Goal: Task Accomplishment & Management: Use online tool/utility

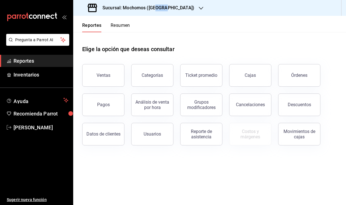
click at [157, 10] on h3 "Sucursal: Mochomos ([GEOGRAPHIC_DATA])" at bounding box center [146, 8] width 96 height 7
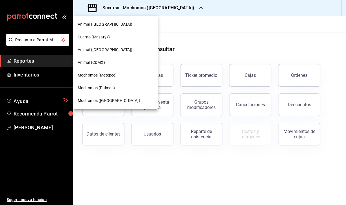
click at [103, 37] on span "Cuerno (Masaryk)" at bounding box center [94, 37] width 32 height 6
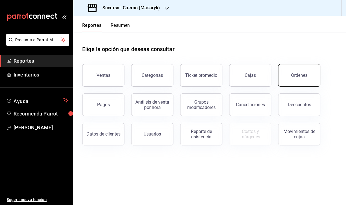
click at [294, 75] on div "Órdenes" at bounding box center [300, 74] width 16 height 5
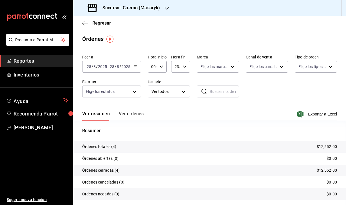
click at [90, 69] on div "[DATE] [DATE] - [DATE] [DATE]" at bounding box center [111, 67] width 59 height 12
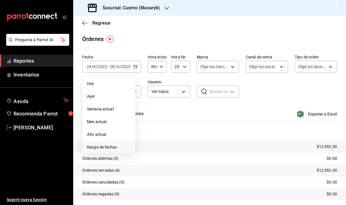
click at [100, 145] on span "Rango de fechas" at bounding box center [109, 147] width 44 height 6
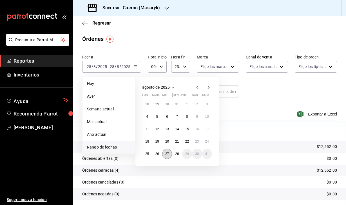
click at [167, 152] on abbr "27" at bounding box center [167, 154] width 4 height 4
click at [178, 154] on abbr "28" at bounding box center [177, 154] width 4 height 4
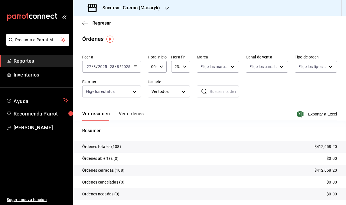
click at [163, 65] on icon "button" at bounding box center [162, 67] width 4 height 4
click at [153, 100] on span "04" at bounding box center [152, 98] width 1 height 5
type input "04:00"
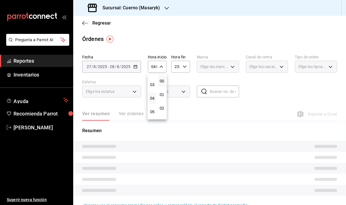
click at [186, 67] on div at bounding box center [173, 102] width 346 height 205
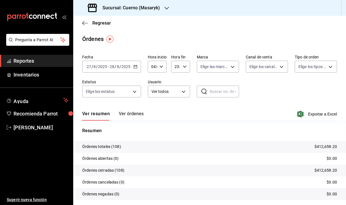
click at [186, 67] on icon "button" at bounding box center [185, 67] width 4 height 4
click at [176, 94] on span "04" at bounding box center [176, 91] width 0 height 5
click at [186, 81] on span "00" at bounding box center [185, 81] width 0 height 5
type input "04:00"
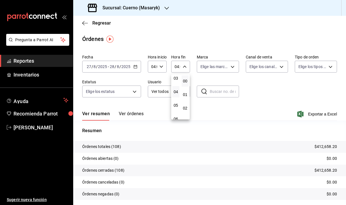
click at [220, 27] on div at bounding box center [173, 102] width 346 height 205
click at [302, 114] on icon "button" at bounding box center [301, 114] width 6 height 7
click at [140, 9] on h3 "Sucursal: Cuerno (Masaryk)" at bounding box center [129, 8] width 62 height 7
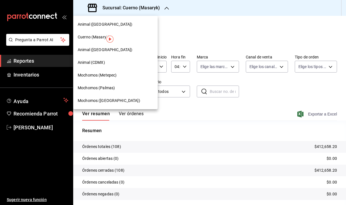
click at [100, 64] on span "Animal (CDMX)" at bounding box center [91, 62] width 27 height 6
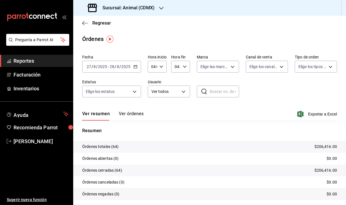
click at [98, 66] on input "2025" at bounding box center [103, 66] width 10 height 5
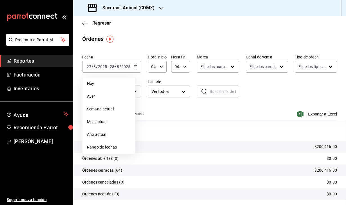
click at [197, 37] on div "Órdenes" at bounding box center [209, 39] width 273 height 8
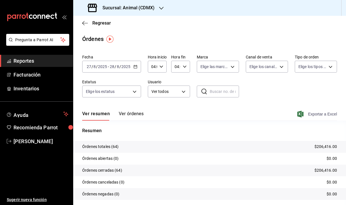
click at [301, 112] on icon "button" at bounding box center [301, 114] width 6 height 7
click at [141, 9] on h3 "Sucursal: Animal (CDMX)" at bounding box center [126, 8] width 57 height 7
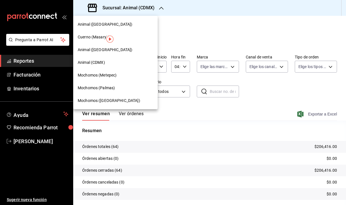
click at [100, 50] on span "Animal ([GEOGRAPHIC_DATA])" at bounding box center [105, 50] width 55 height 6
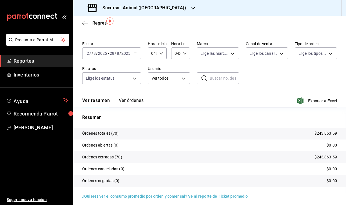
scroll to position [13, 0]
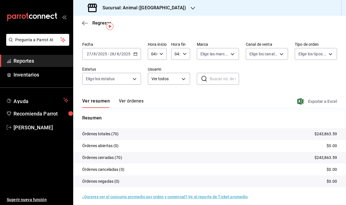
click at [301, 101] on icon "button" at bounding box center [301, 101] width 6 height 7
click at [126, 6] on h3 "Sucursal: Animal ([GEOGRAPHIC_DATA])" at bounding box center [142, 8] width 88 height 7
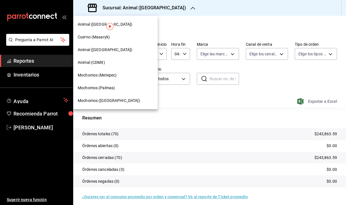
click at [96, 23] on span "Animal ([GEOGRAPHIC_DATA])" at bounding box center [105, 24] width 55 height 6
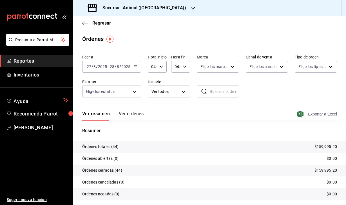
click at [299, 114] on icon "button" at bounding box center [301, 114] width 6 height 7
click at [143, 13] on div "Sucursal: Animal ([GEOGRAPHIC_DATA])" at bounding box center [138, 8] width 120 height 16
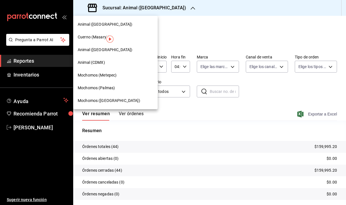
click at [112, 86] on span "Mochomos (Palmas)" at bounding box center [96, 88] width 37 height 6
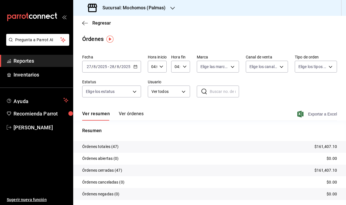
click at [299, 116] on icon "button" at bounding box center [301, 114] width 6 height 7
click at [159, 33] on main "Regresar Órdenes Fecha [DATE] [DATE] - [DATE] [DATE] Hora inicio 04:00 Hora ini…" at bounding box center [209, 119] width 273 height 206
click at [159, 8] on h3 "Sucursal: Mochomos (Palmas)" at bounding box center [132, 8] width 68 height 7
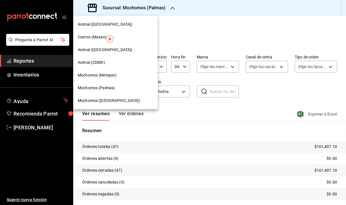
click at [94, 78] on div "Mochomos (Metepec)" at bounding box center [115, 75] width 85 height 13
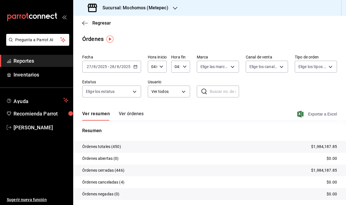
click at [301, 114] on icon "button" at bounding box center [301, 114] width 6 height 7
click at [160, 10] on h3 "Sucursal: Mochomos (Metepec)" at bounding box center [133, 8] width 70 height 7
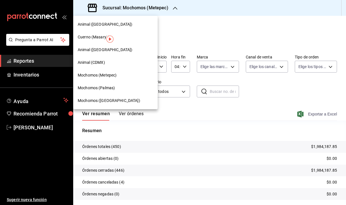
click at [108, 100] on span "Mochomos ([GEOGRAPHIC_DATA])" at bounding box center [109, 101] width 63 height 6
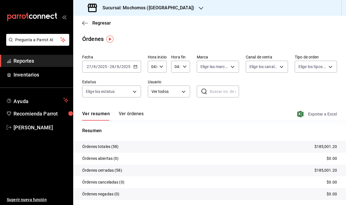
click at [300, 116] on icon "button" at bounding box center [301, 114] width 6 height 7
click at [84, 26] on div "Regresar" at bounding box center [209, 23] width 273 height 14
click at [84, 23] on icon "button" at bounding box center [85, 23] width 6 height 0
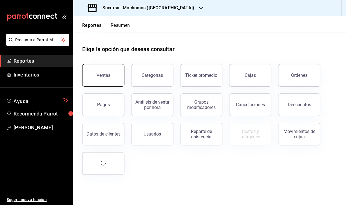
click at [105, 80] on button "Ventas" at bounding box center [103, 75] width 42 height 23
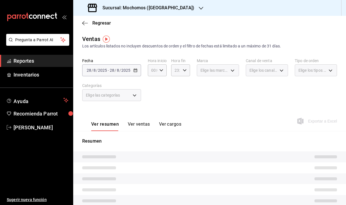
click at [160, 12] on div "Sucursal: Mochomos ([GEOGRAPHIC_DATA])" at bounding box center [142, 8] width 128 height 16
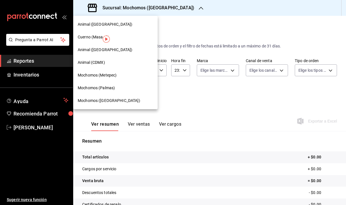
click at [111, 76] on span "Mochomos (Metepec)" at bounding box center [97, 75] width 39 height 6
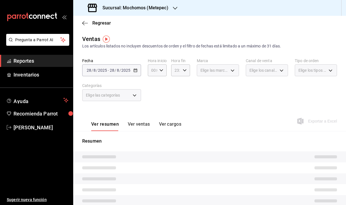
drag, startPoint x: 111, startPoint y: 76, endPoint x: 100, endPoint y: 75, distance: 10.6
click at [100, 75] on div "[DATE] [DATE] - [DATE] [DATE]" at bounding box center [111, 70] width 59 height 12
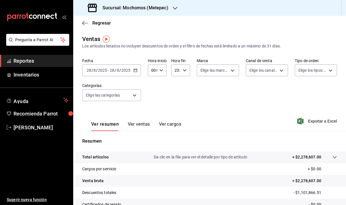
click at [107, 75] on div "[DATE] [DATE] - [DATE] [DATE]" at bounding box center [111, 70] width 59 height 12
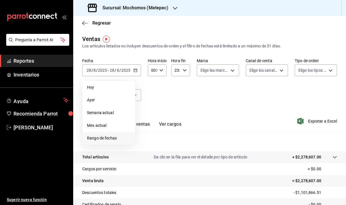
click at [110, 142] on li "Rango de fechas" at bounding box center [109, 138] width 53 height 13
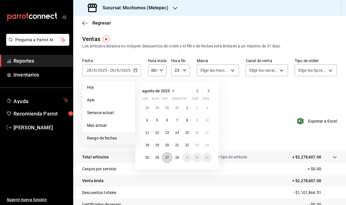
click at [167, 158] on abbr "27" at bounding box center [167, 157] width 4 height 4
click at [177, 158] on abbr "28" at bounding box center [177, 157] width 4 height 4
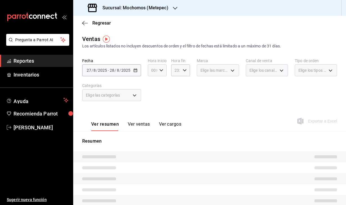
click at [161, 69] on icon "button" at bounding box center [162, 70] width 4 height 4
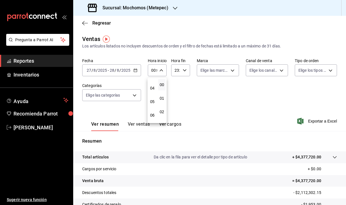
scroll to position [49, 0]
click at [153, 92] on span "04" at bounding box center [152, 90] width 1 height 5
type input "04:00"
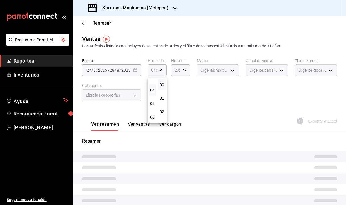
click at [185, 70] on div at bounding box center [173, 102] width 346 height 205
click at [185, 70] on \(Stroke\) "button" at bounding box center [184, 70] width 3 height 2
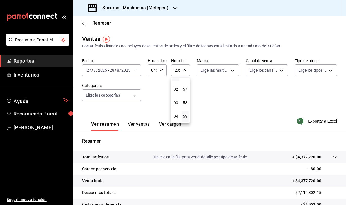
scroll to position [22, 0]
click at [176, 116] on span "04" at bounding box center [176, 116] width 0 height 5
click at [185, 86] on span "00" at bounding box center [185, 84] width 0 height 5
click at [266, 103] on div at bounding box center [173, 102] width 346 height 205
click at [185, 70] on \(Stroke\) "button" at bounding box center [184, 70] width 3 height 2
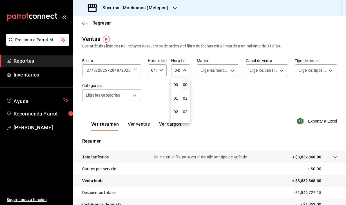
scroll to position [55, 0]
click at [176, 111] on span "06" at bounding box center [176, 110] width 0 height 5
type input "06:00"
click at [185, 84] on span "00" at bounding box center [185, 84] width 0 height 5
click at [228, 105] on div at bounding box center [173, 102] width 346 height 205
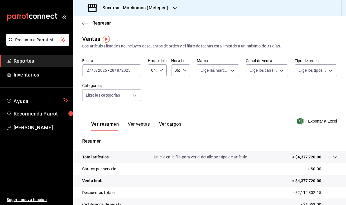
click at [139, 125] on button "Ver ventas" at bounding box center [139, 126] width 22 height 10
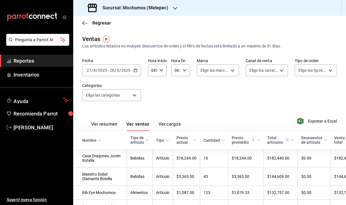
click at [108, 121] on div "Ver resumen Ver ventas Ver cargos" at bounding box center [131, 122] width 99 height 16
click at [107, 125] on button "Ver resumen" at bounding box center [104, 126] width 26 height 10
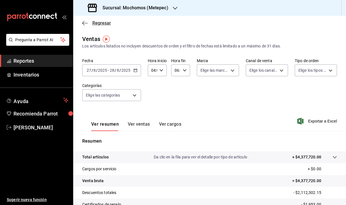
click at [87, 23] on icon "button" at bounding box center [85, 23] width 6 height 0
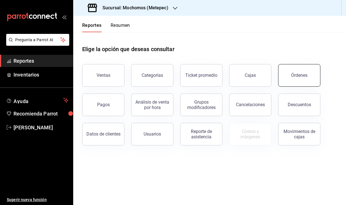
click at [308, 80] on button "Órdenes" at bounding box center [300, 75] width 42 height 23
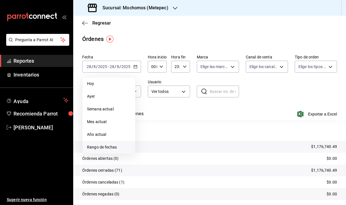
click at [105, 145] on span "Rango de fechas" at bounding box center [109, 147] width 44 height 6
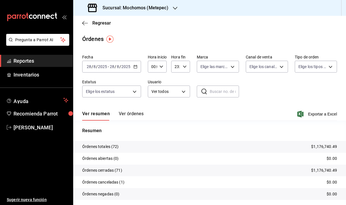
click at [267, 98] on div "Fecha [DATE] [DATE] - [DATE] [DATE] Hora inicio 00:00 Hora inicio Hora fin 23:5…" at bounding box center [209, 78] width 255 height 52
click at [126, 67] on input "2025" at bounding box center [126, 66] width 10 height 5
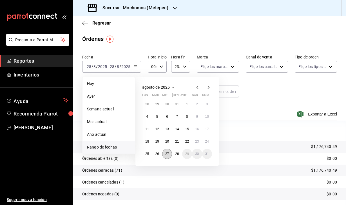
click at [168, 152] on abbr "27" at bounding box center [167, 154] width 4 height 4
click at [176, 152] on abbr "28" at bounding box center [177, 154] width 4 height 4
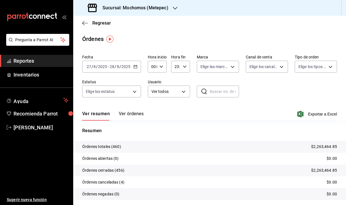
click at [162, 65] on icon "button" at bounding box center [162, 67] width 4 height 4
click at [153, 91] on span "04" at bounding box center [152, 88] width 1 height 5
type input "04:00"
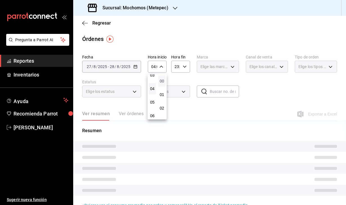
click at [162, 80] on span "00" at bounding box center [162, 81] width 1 height 5
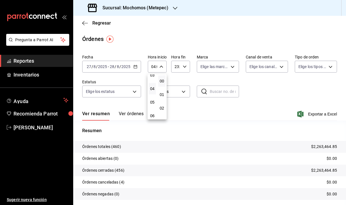
click at [257, 86] on div at bounding box center [173, 102] width 346 height 205
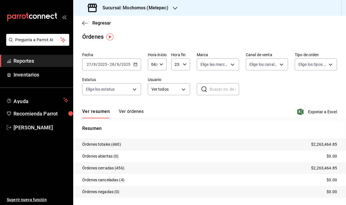
scroll to position [2, 0]
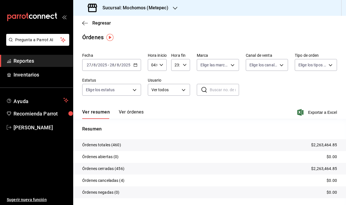
click at [183, 65] on icon "button" at bounding box center [185, 65] width 4 height 4
click at [176, 86] on span "06" at bounding box center [176, 85] width 0 height 5
click at [186, 78] on span "00" at bounding box center [185, 79] width 0 height 5
click at [281, 87] on div at bounding box center [173, 102] width 346 height 205
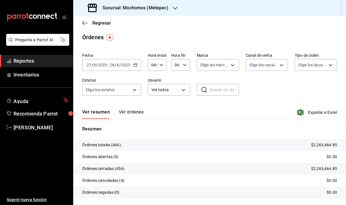
click at [183, 66] on icon "button" at bounding box center [185, 65] width 4 height 4
click at [176, 93] on span "07" at bounding box center [176, 91] width 0 height 5
type input "07:00"
click at [280, 86] on div at bounding box center [173, 102] width 346 height 205
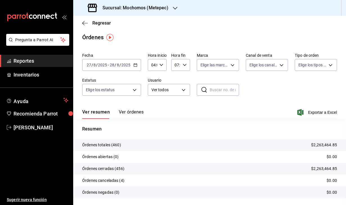
click at [158, 66] on div "04:00 Hora inicio" at bounding box center [157, 65] width 19 height 12
click at [153, 91] on span "05" at bounding box center [152, 91] width 1 height 5
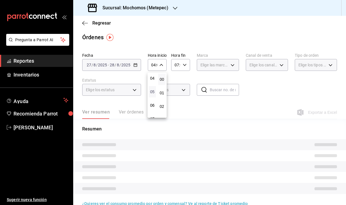
type input "05:00"
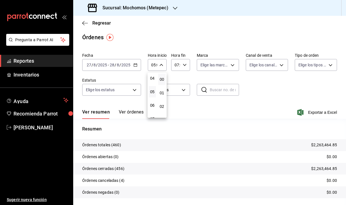
click at [269, 90] on div at bounding box center [173, 102] width 346 height 205
click at [302, 112] on icon "button" at bounding box center [301, 112] width 6 height 7
click at [107, 66] on div "[DATE] [DATE]" at bounding box center [97, 65] width 22 height 5
click at [159, 39] on div "Órdenes" at bounding box center [209, 37] width 273 height 8
click at [85, 21] on icon "button" at bounding box center [85, 23] width 6 height 5
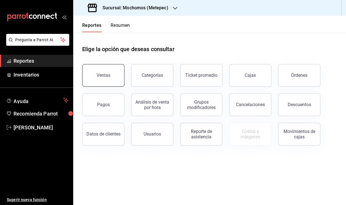
click at [103, 70] on button "Ventas" at bounding box center [103, 75] width 42 height 23
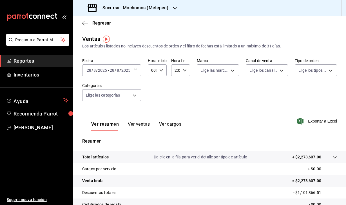
click at [95, 71] on input "8" at bounding box center [94, 70] width 3 height 5
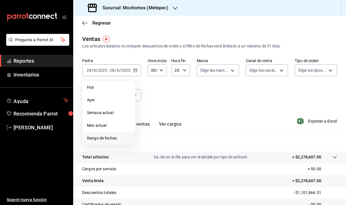
click at [108, 138] on span "Rango de fechas" at bounding box center [109, 138] width 44 height 6
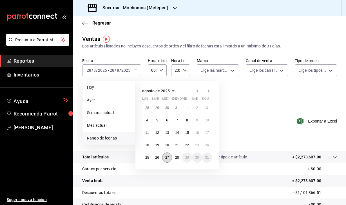
click at [167, 161] on button "27" at bounding box center [167, 157] width 10 height 10
click at [177, 160] on button "28" at bounding box center [177, 157] width 10 height 10
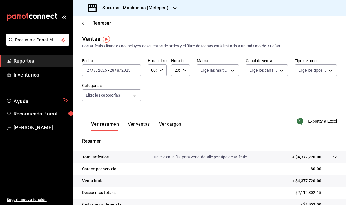
click at [165, 74] on div "00:00 Hora inicio" at bounding box center [157, 70] width 19 height 12
click at [152, 117] on span "04" at bounding box center [152, 118] width 1 height 5
type input "04:00"
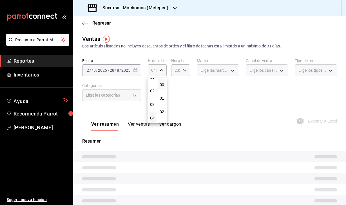
click at [184, 65] on div at bounding box center [173, 102] width 346 height 205
click at [184, 70] on icon "button" at bounding box center [185, 70] width 4 height 4
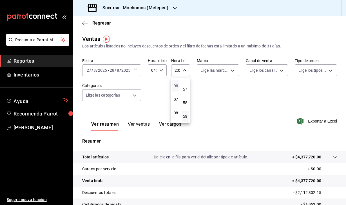
scroll to position [89, 0]
click at [176, 91] on span "07" at bounding box center [176, 91] width 0 height 5
click at [188, 85] on button "00" at bounding box center [185, 84] width 7 height 11
type input "07:00"
click at [252, 101] on div at bounding box center [173, 102] width 346 height 205
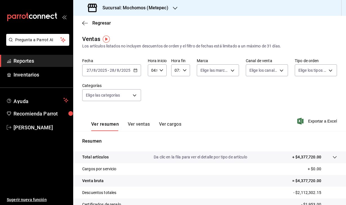
click at [89, 69] on input "27" at bounding box center [89, 70] width 5 height 5
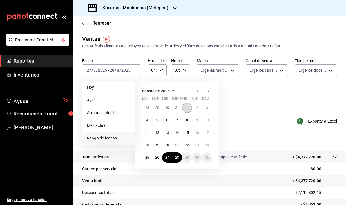
click at [185, 108] on button "1" at bounding box center [187, 108] width 10 height 10
click at [178, 158] on abbr "28" at bounding box center [177, 157] width 4 height 4
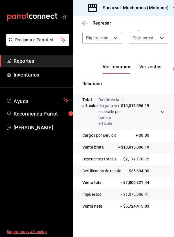
scroll to position [94, 0]
click at [146, 4] on div "Sucursal: Mochomos (Metepec)" at bounding box center [129, 8] width 102 height 16
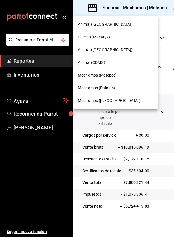
click at [106, 37] on span "Cuerno (Masaryk)" at bounding box center [94, 37] width 32 height 6
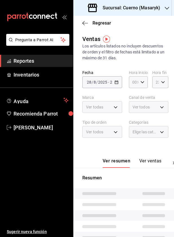
type input "04:00"
type input "07:00"
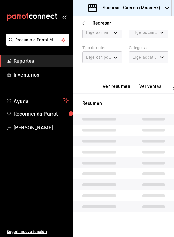
scroll to position [74, 0]
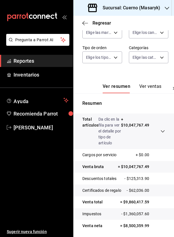
click at [138, 10] on h3 "Sucursal: Cuerno (Masaryk)" at bounding box center [129, 8] width 62 height 7
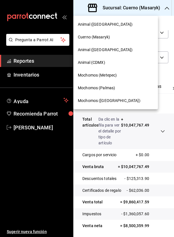
click at [103, 99] on span "Mochomos ([GEOGRAPHIC_DATA])" at bounding box center [109, 101] width 63 height 6
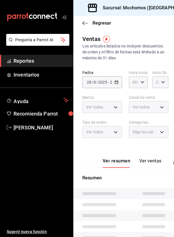
type input "04:00"
type input "07:00"
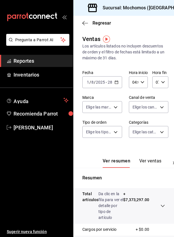
click at [138, 8] on h3 "Sucursal: Mochomos ([GEOGRAPHIC_DATA])" at bounding box center [146, 8] width 96 height 7
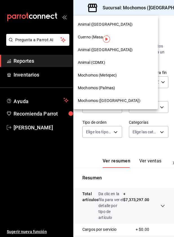
click at [106, 76] on span "Mochomos (Metepec)" at bounding box center [97, 75] width 39 height 6
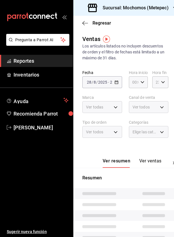
type input "04:00"
type input "07:00"
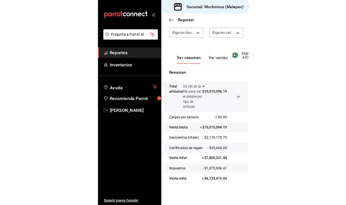
scroll to position [65, 0]
